Goal: Task Accomplishment & Management: Manage account settings

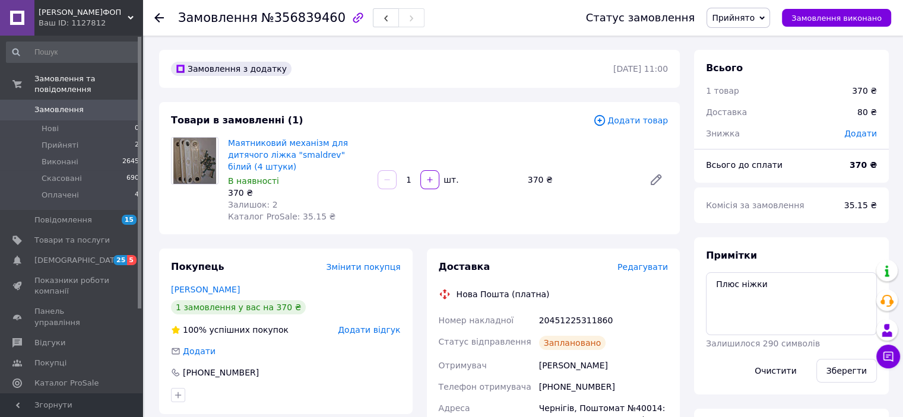
click at [56, 104] on span "Замовлення" at bounding box center [58, 109] width 49 height 11
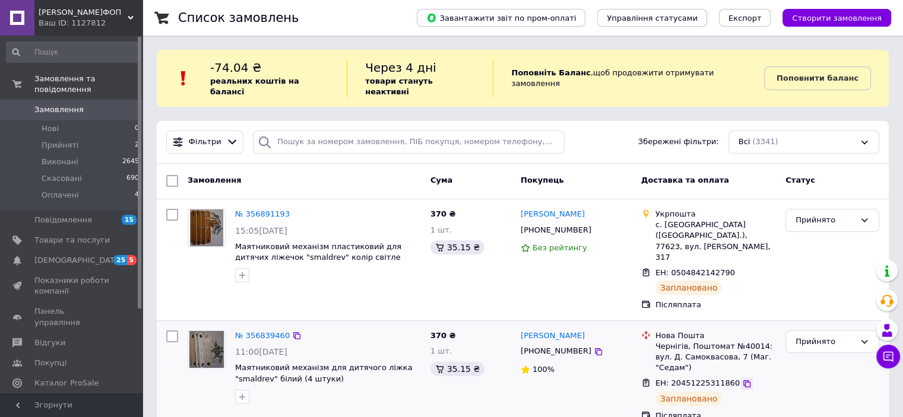
click at [742, 379] on icon at bounding box center [746, 383] width 9 height 9
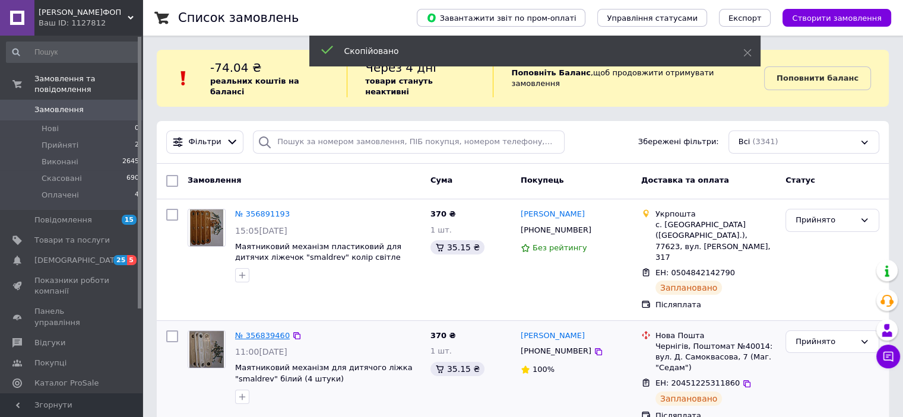
click at [264, 331] on link "№ 356839460" at bounding box center [262, 335] width 55 height 9
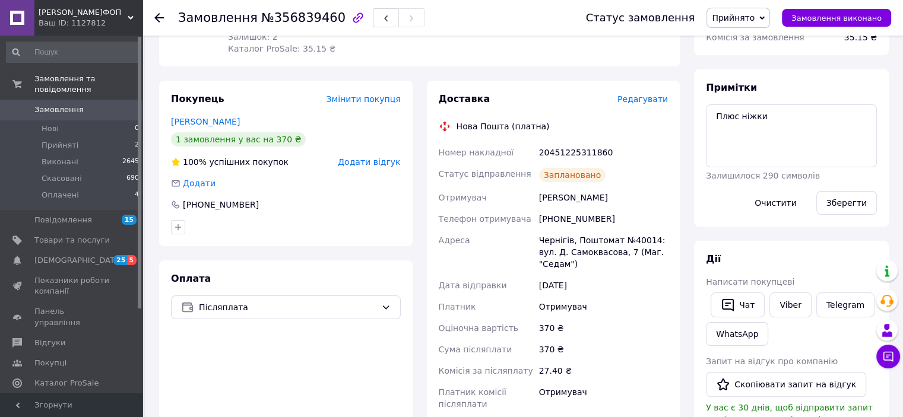
scroll to position [175, 0]
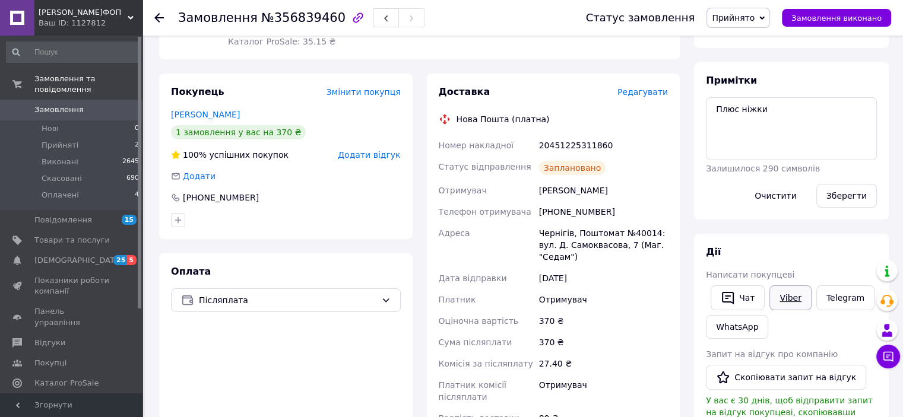
click at [776, 299] on link "Viber" at bounding box center [790, 297] width 42 height 25
click at [844, 23] on button "Замовлення виконано" at bounding box center [836, 18] width 109 height 18
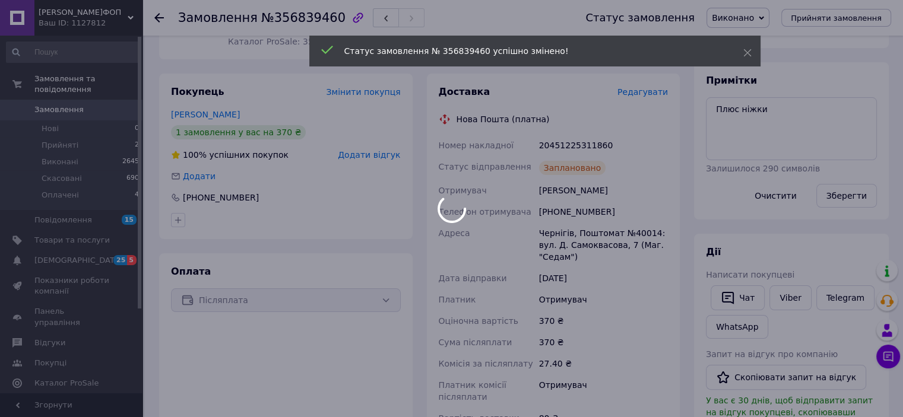
click at [83, 104] on span "Замовлення" at bounding box center [71, 109] width 75 height 11
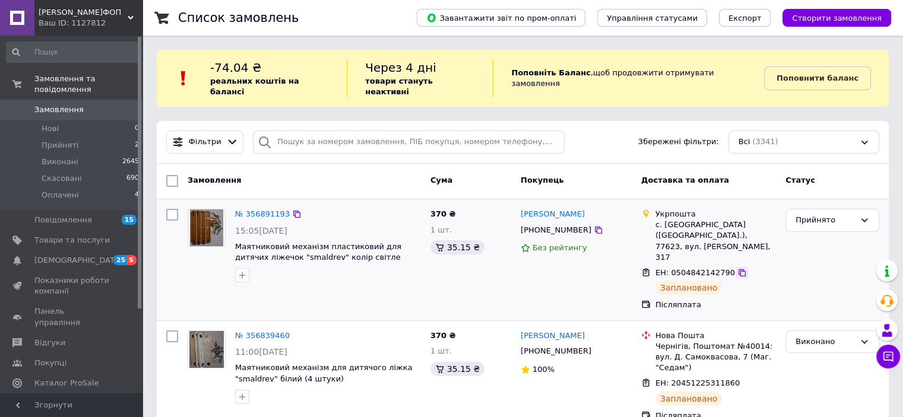
click at [737, 268] on icon at bounding box center [741, 272] width 9 height 9
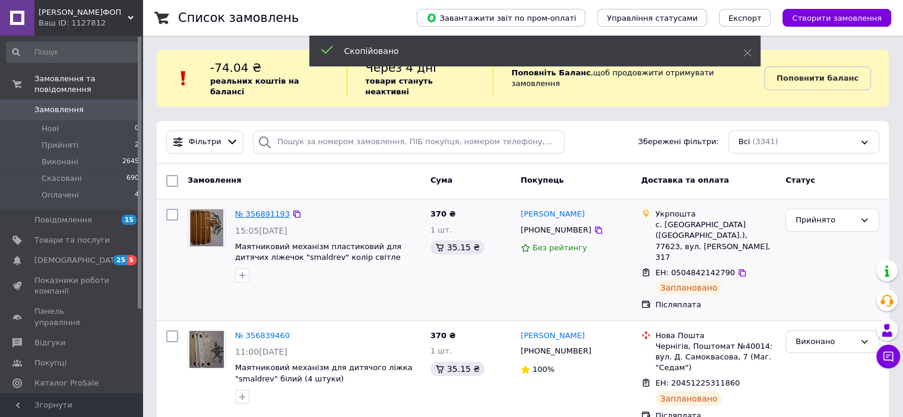
click at [261, 209] on link "№ 356891193" at bounding box center [262, 213] width 55 height 9
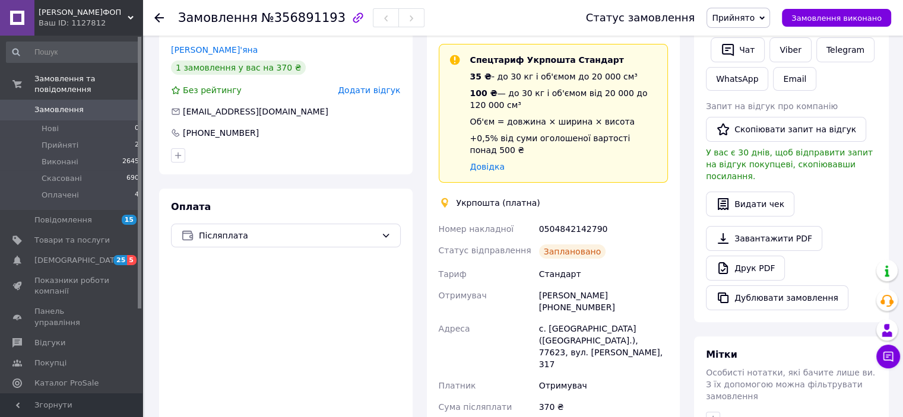
scroll to position [251, 0]
click at [783, 50] on link "Viber" at bounding box center [790, 50] width 42 height 25
